Goal: Task Accomplishment & Management: Complete application form

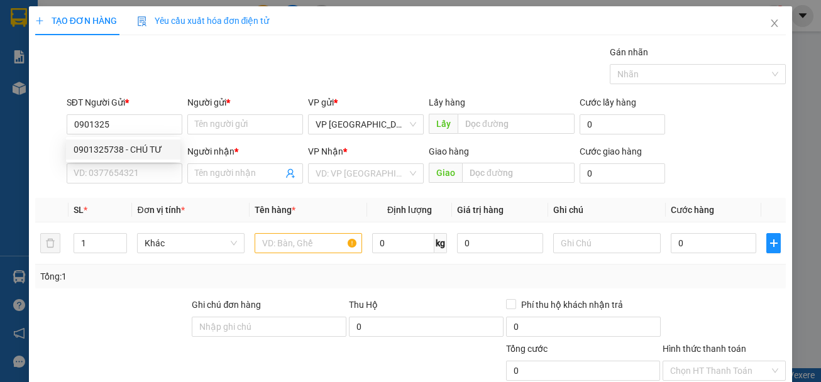
click at [136, 154] on div "0901325738 - CHÚ TƯ" at bounding box center [123, 150] width 99 height 14
type input "0901325738"
type input "CHÚ TƯ"
type input "0783218454"
type input "TÍ ANH"
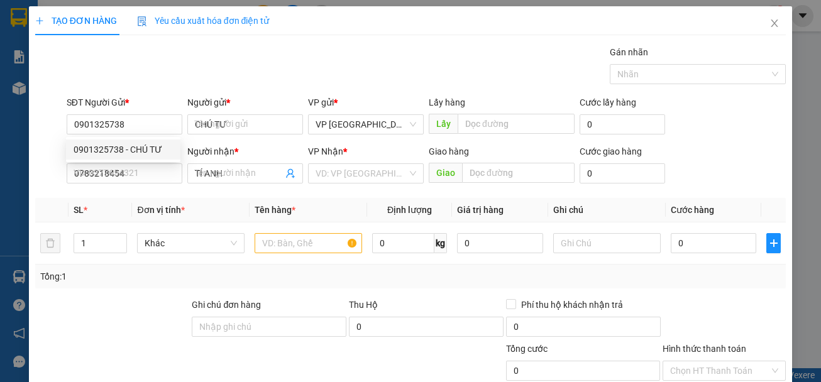
type input "30.000"
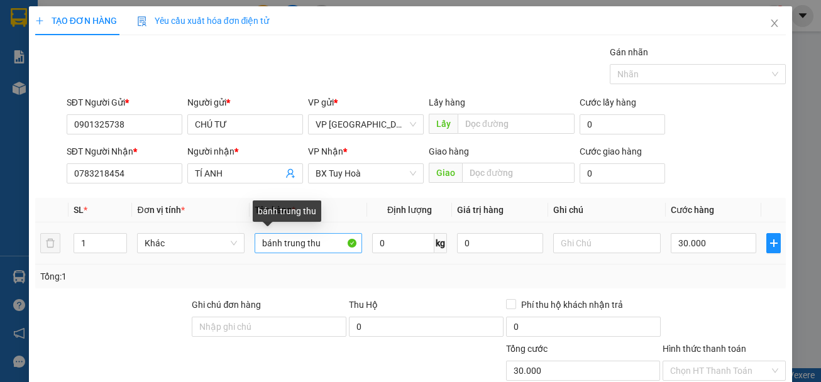
type input "0901325738"
drag, startPoint x: 333, startPoint y: 245, endPoint x: 247, endPoint y: 245, distance: 85.5
click at [250, 245] on td "bánh trung thu" at bounding box center [309, 244] width 118 height 42
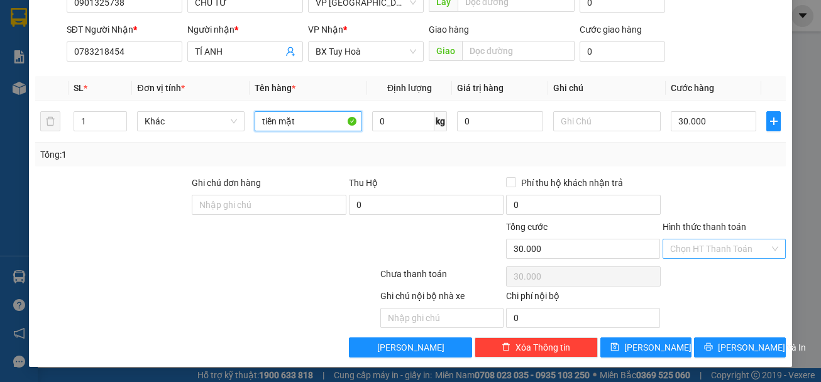
type input "tiền mặt"
click at [711, 243] on input "Hình thức thanh toán" at bounding box center [719, 249] width 99 height 19
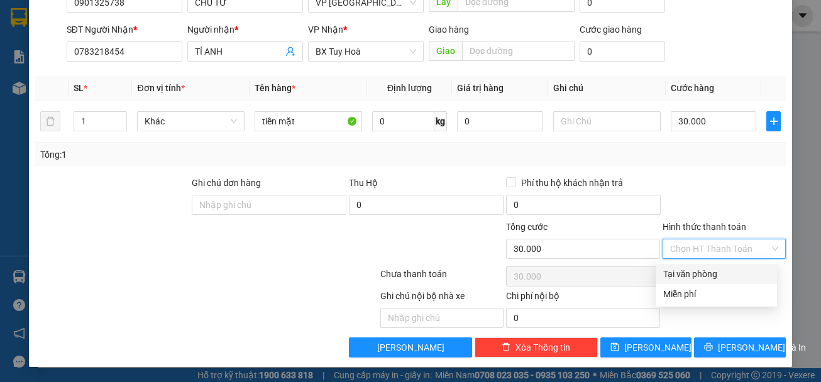
click at [717, 275] on div "Tại văn phòng" at bounding box center [716, 274] width 106 height 14
type input "0"
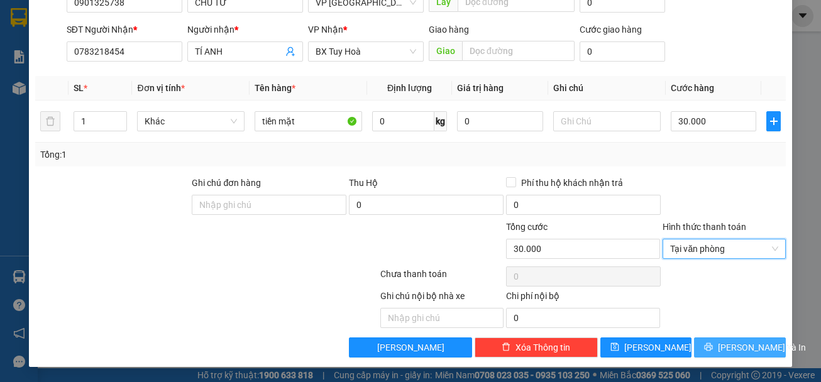
click at [749, 345] on span "[PERSON_NAME] và In" at bounding box center [762, 348] width 88 height 14
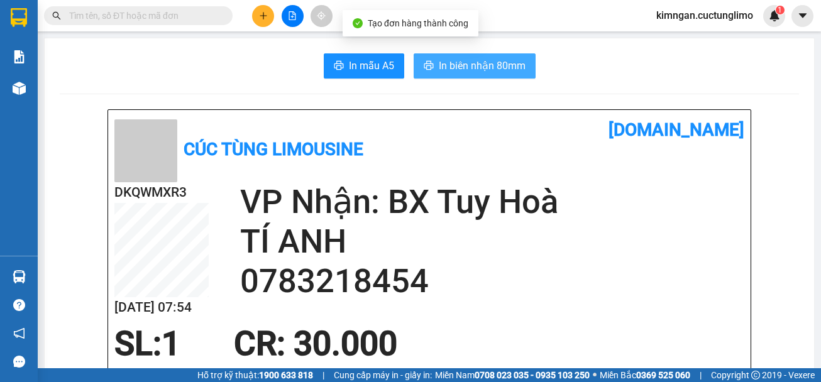
click at [497, 73] on span "In biên nhận 80mm" at bounding box center [482, 66] width 87 height 16
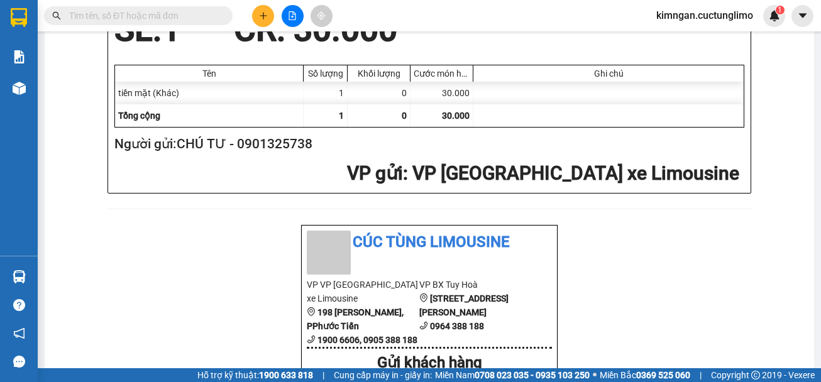
scroll to position [629, 0]
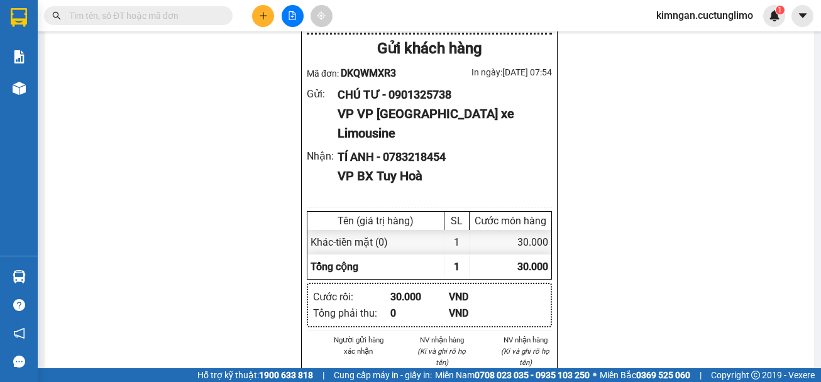
click at [411, 292] on div "30.000" at bounding box center [419, 297] width 58 height 16
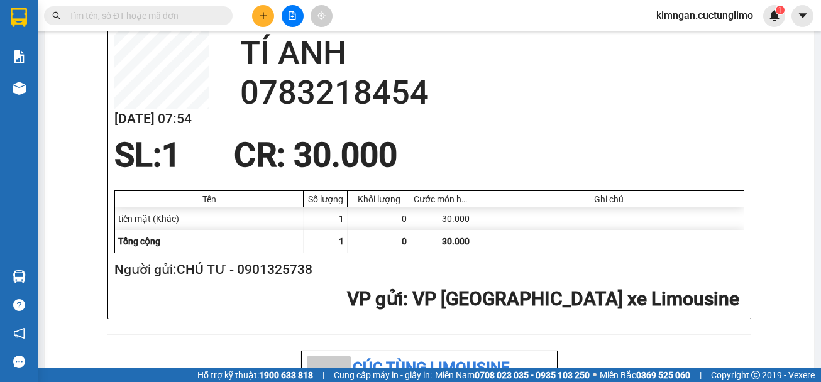
scroll to position [0, 0]
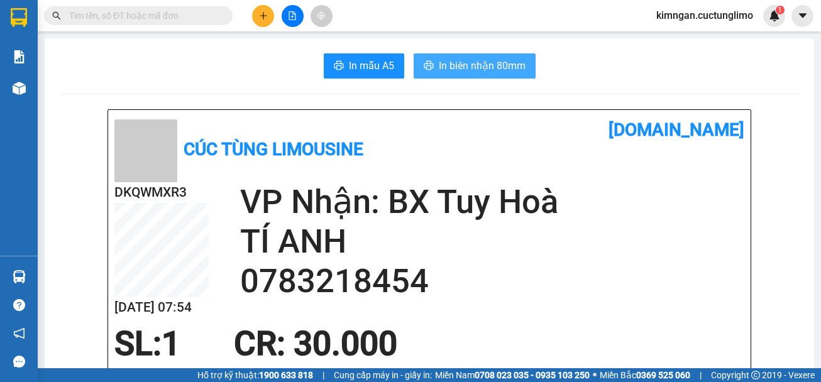
click at [489, 63] on span "In biên nhận 80mm" at bounding box center [482, 66] width 87 height 16
